Goal: Transaction & Acquisition: Purchase product/service

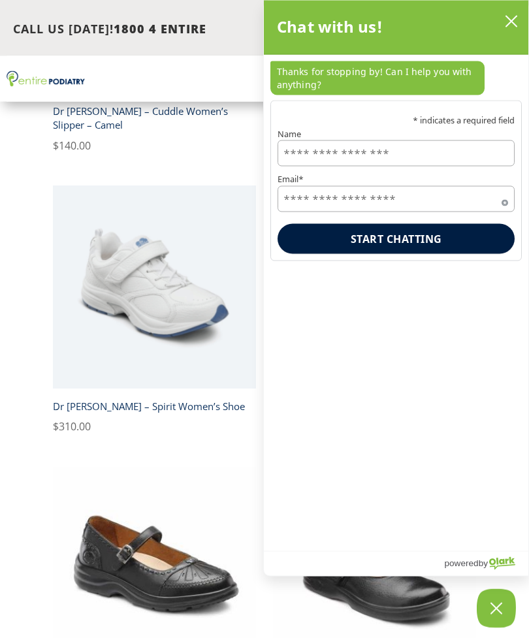
scroll to position [2264, 0]
click at [511, 14] on button "close chatbox" at bounding box center [511, 22] width 21 height 20
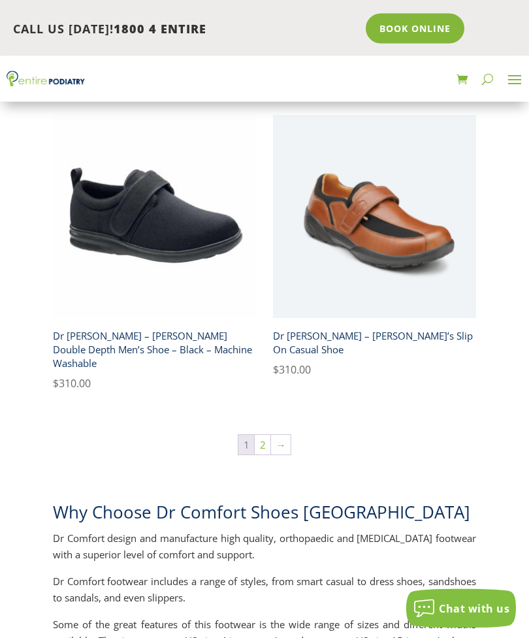
scroll to position [4695, 0]
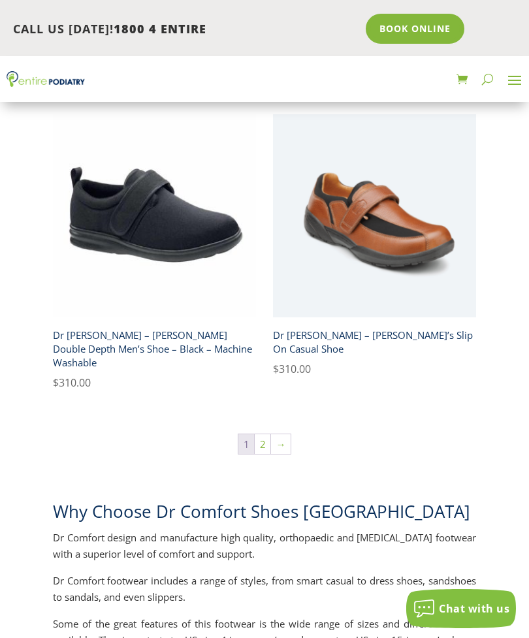
click at [262, 434] on link "2" at bounding box center [263, 444] width 16 height 20
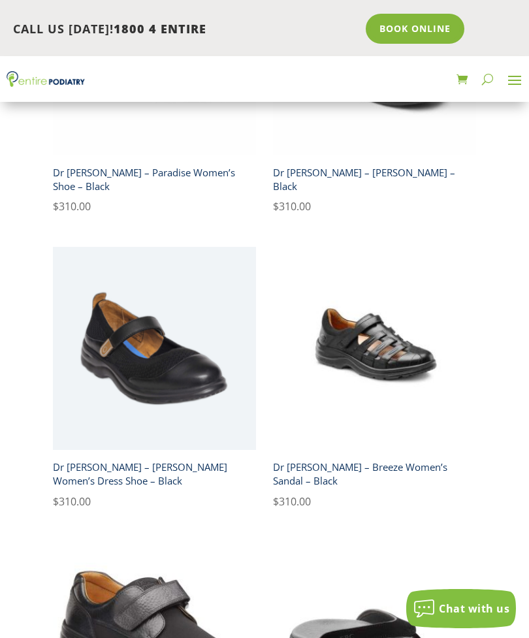
scroll to position [2779, 0]
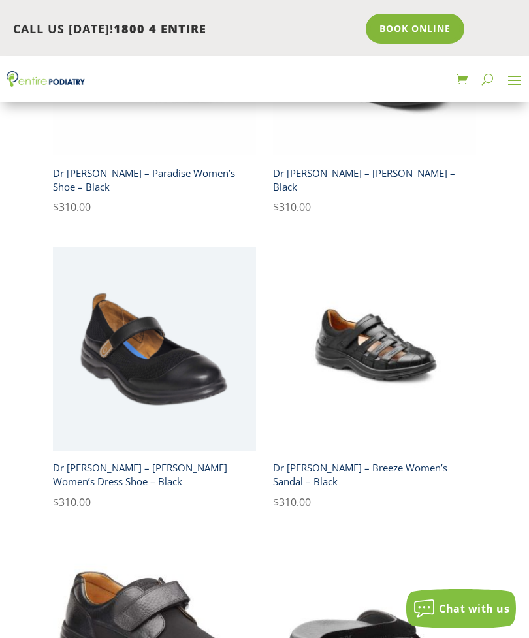
click at [366, 323] on img at bounding box center [374, 348] width 203 height 203
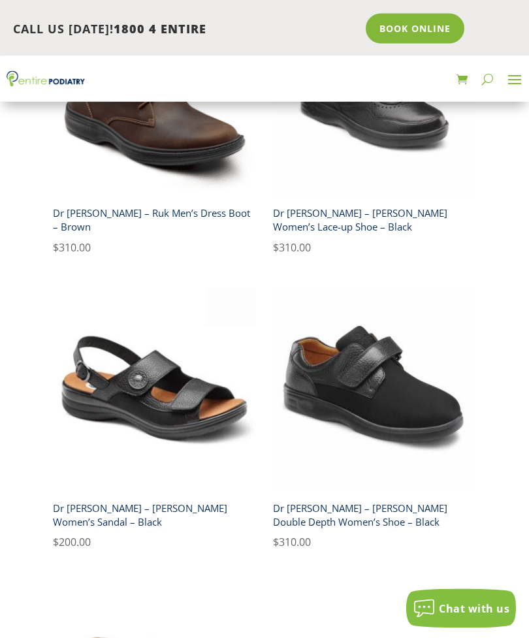
scroll to position [1573, 0]
click at [138, 403] on img at bounding box center [154, 388] width 203 height 203
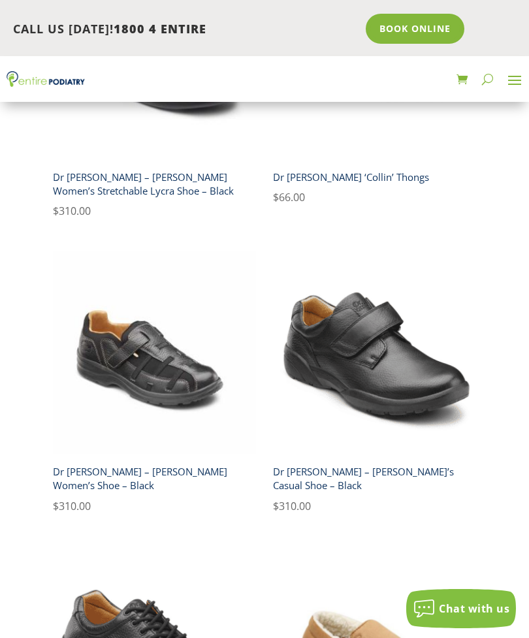
scroll to position [3364, 0]
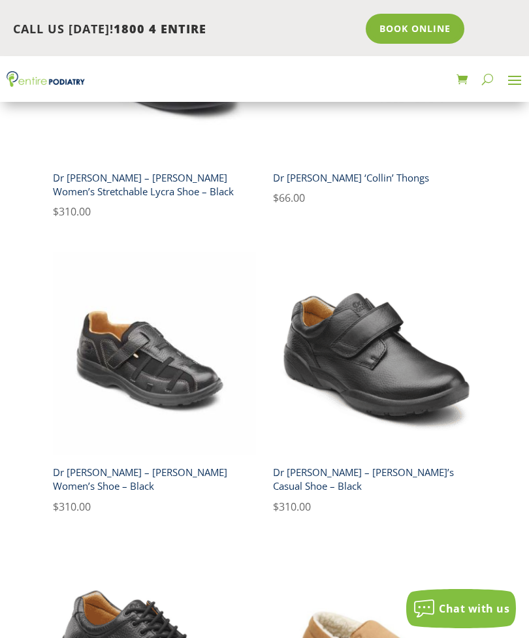
click at [137, 368] on img at bounding box center [154, 353] width 203 height 203
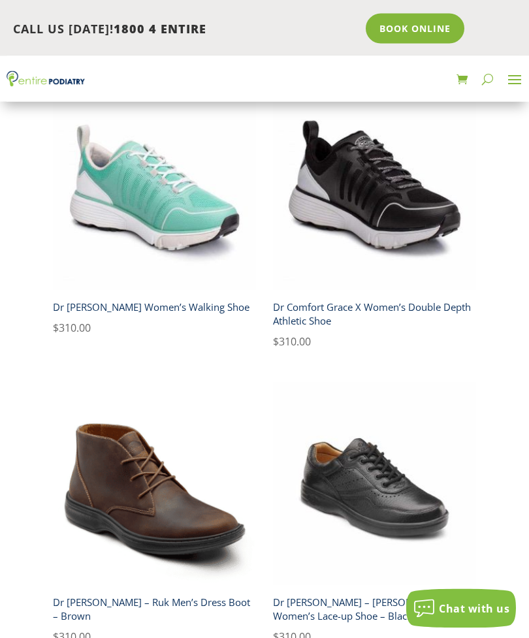
scroll to position [1184, 0]
click at [366, 180] on img at bounding box center [374, 188] width 203 height 203
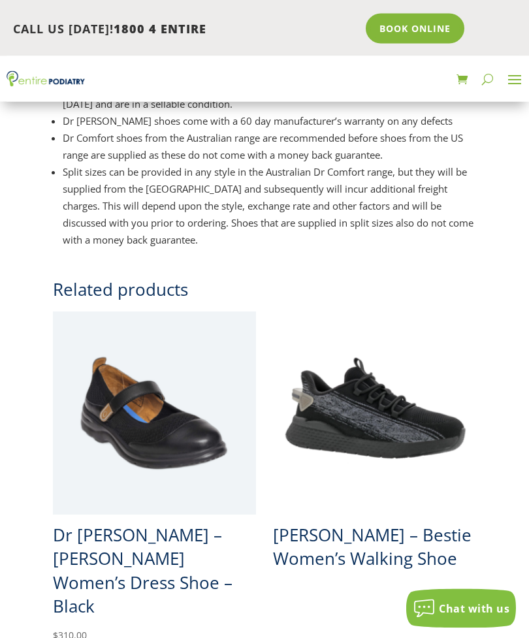
scroll to position [1300, 0]
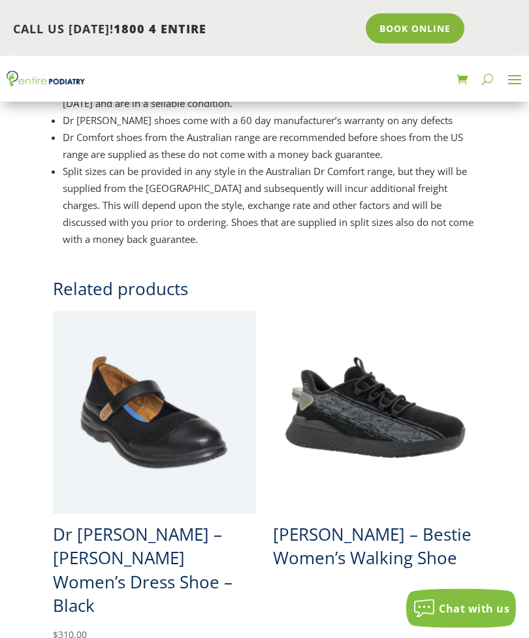
click at [375, 406] on img at bounding box center [374, 412] width 203 height 203
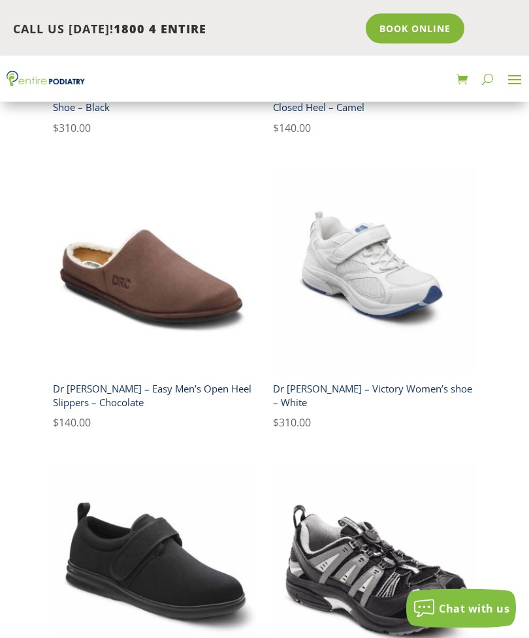
scroll to position [4038, 0]
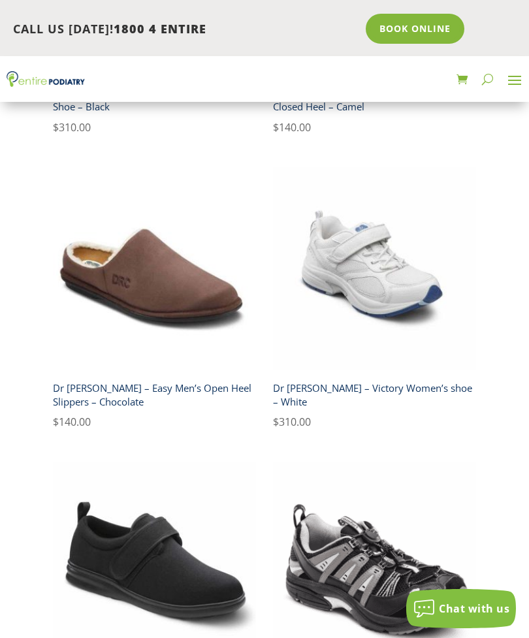
click at [368, 285] on img at bounding box center [374, 268] width 203 height 203
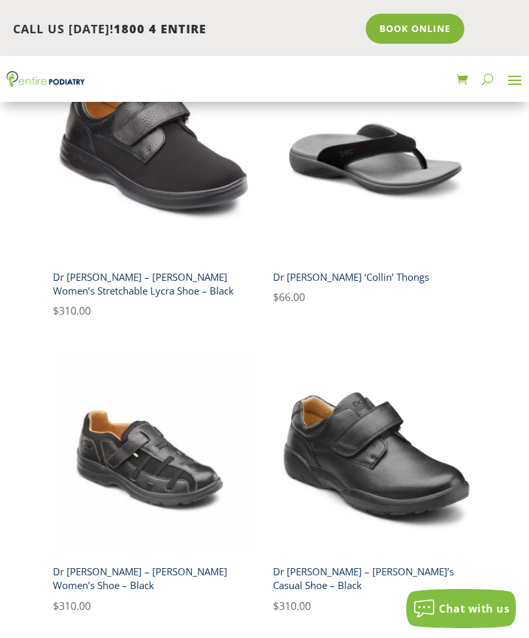
scroll to position [3263, 0]
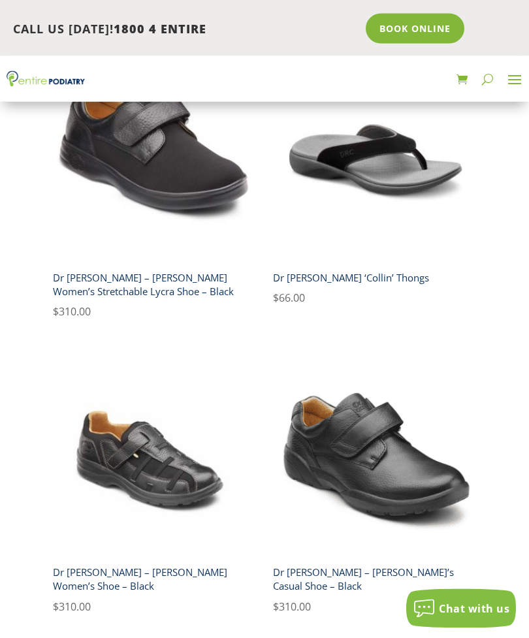
click at [148, 450] on img at bounding box center [154, 454] width 203 height 203
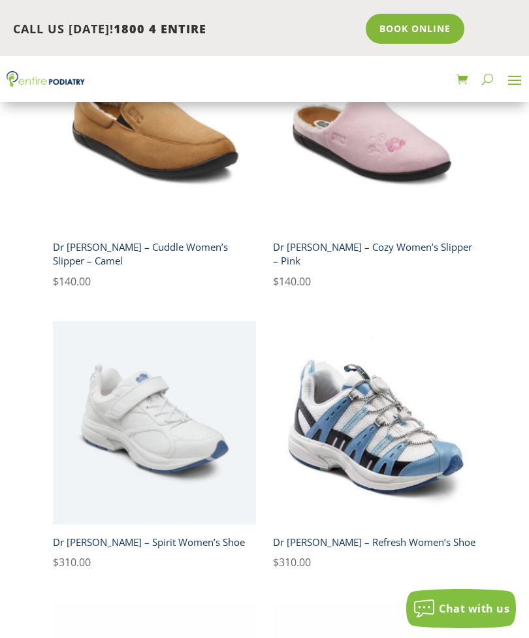
scroll to position [2038, 0]
